Goal: Task Accomplishment & Management: Complete application form

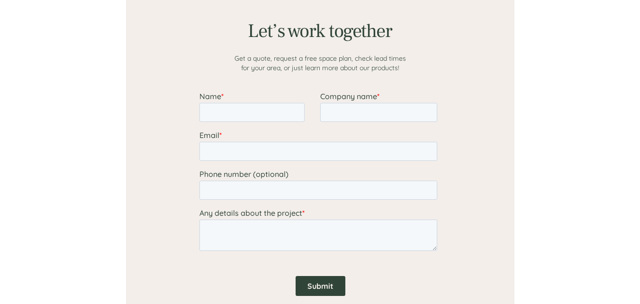
scroll to position [853, 0]
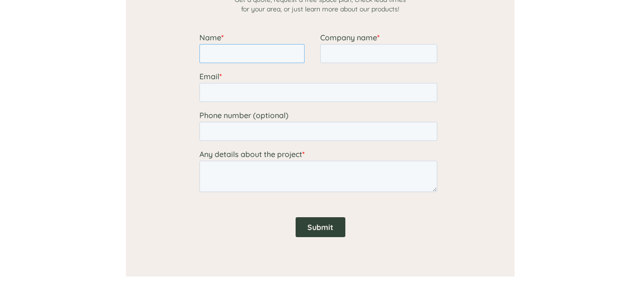
click at [263, 54] on input "Name *" at bounding box center [251, 53] width 105 height 19
type input "[PERSON_NAME]"
type input "JBS USA FOOD COMPANY"
type input "[EMAIL_ADDRESS][DOMAIN_NAME]"
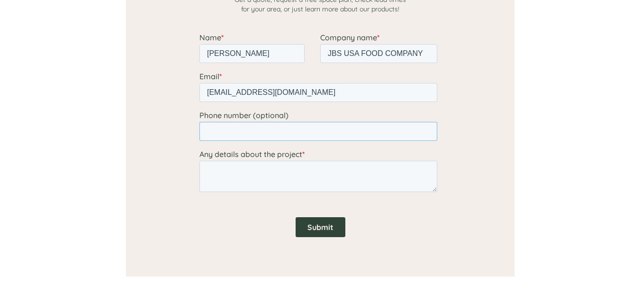
type input "19703169970"
click at [259, 174] on textarea "Any details about the project *" at bounding box center [318, 176] width 238 height 31
paste textarea "Hello sales, We at JBS USA FOOD COMPANY, Inc. Express our intent to purchase 2-…"
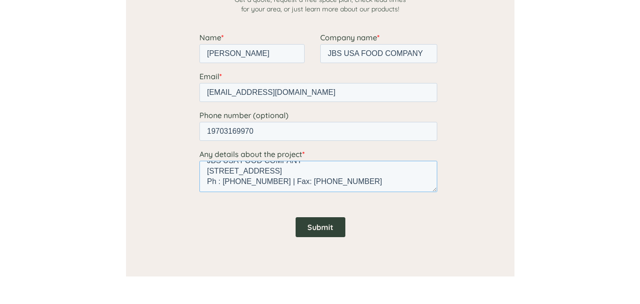
type textarea "Hello sales, We at JBS USA FOOD COMPANY, Inc. Express our intent to purchase 2-…"
click at [318, 228] on input "Submit" at bounding box center [320, 227] width 50 height 20
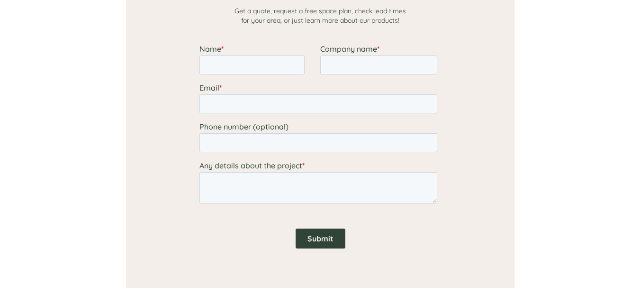
scroll to position [853, 0]
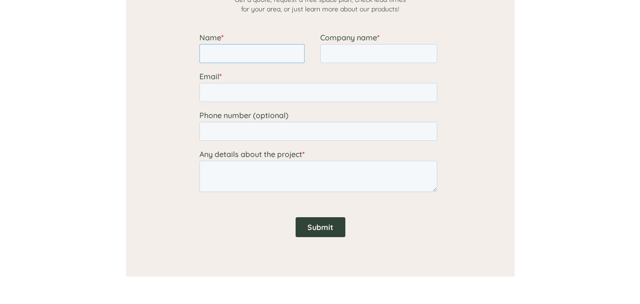
click at [252, 52] on input "Name *" at bounding box center [251, 53] width 105 height 19
type input "[PERSON_NAME]"
type input "JBS USA FOOD COMPANY"
type input "[EMAIL_ADDRESS][DOMAIN_NAME]"
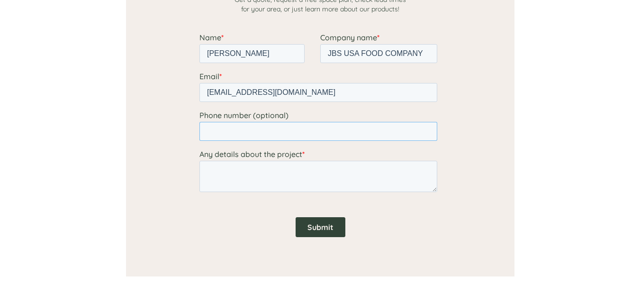
type input "19703169970"
click at [246, 173] on textarea "Any details about the project *" at bounding box center [318, 176] width 238 height 31
paste textarea "Hello sales, We at JBS USA FOOD COMPANY, Inc. Express our intent to purchase 2-…"
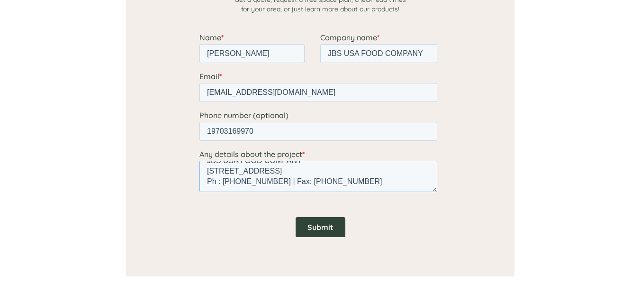
type textarea "Hello sales, We at JBS USA FOOD COMPANY, Inc. Express our intent to purchase 2-…"
click at [316, 224] on input "Submit" at bounding box center [320, 227] width 50 height 20
